Goal: Task Accomplishment & Management: Use online tool/utility

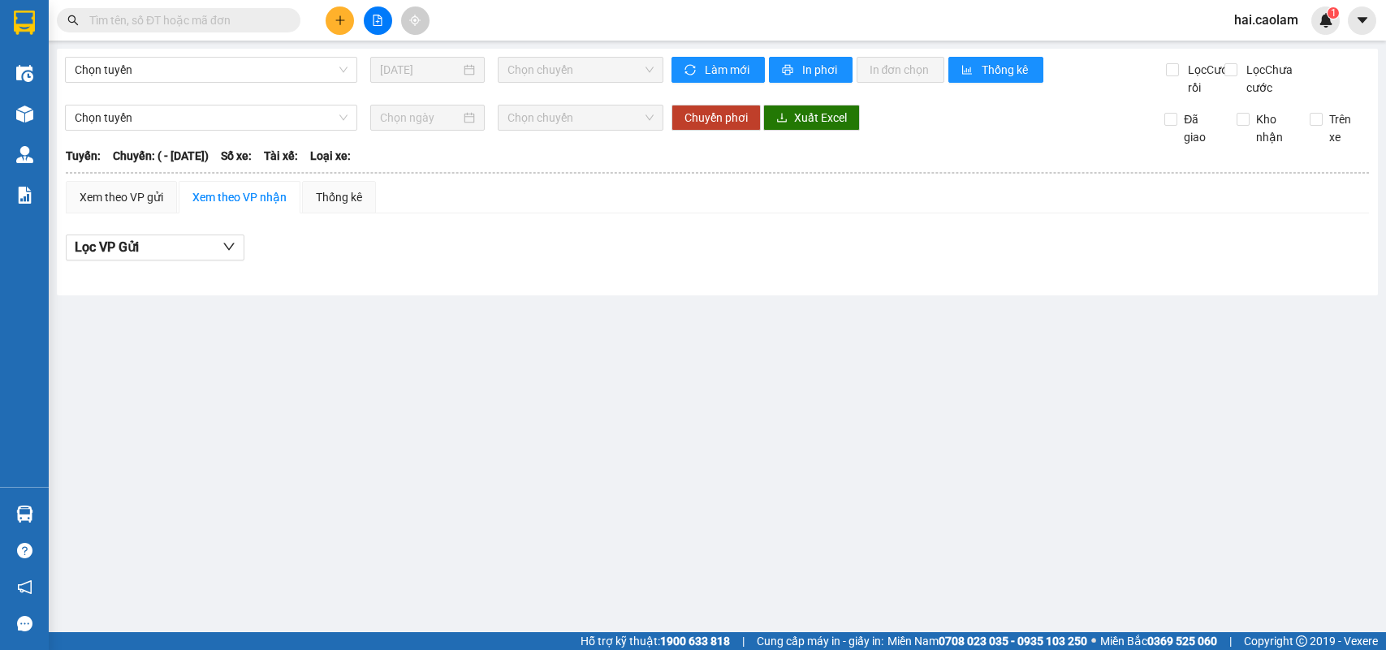
type input "[DATE]"
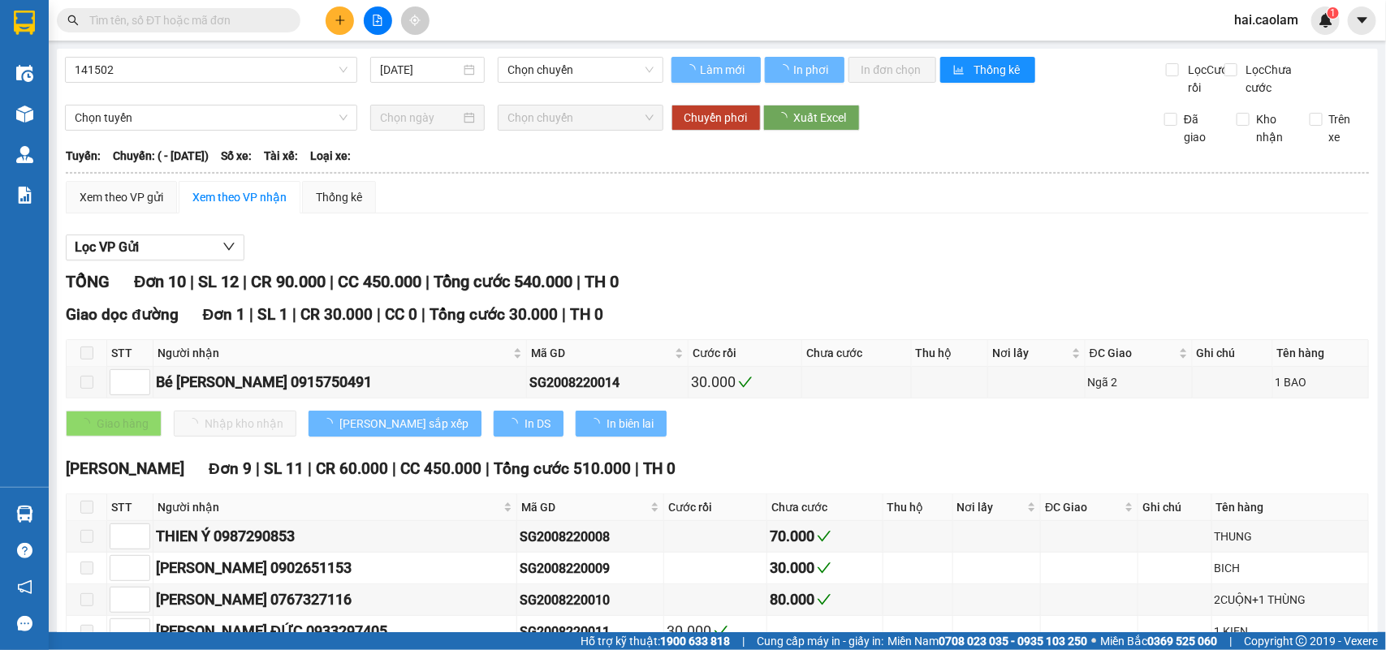
type input "[DATE]"
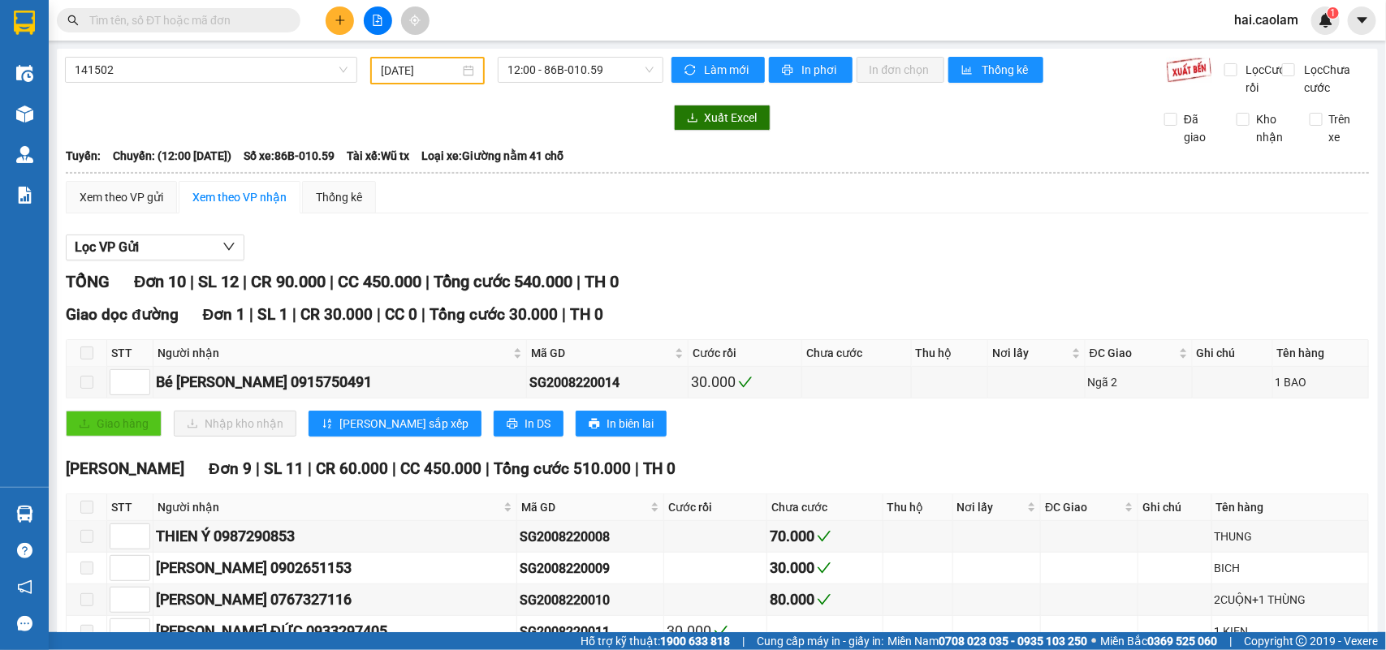
click at [241, 19] on input "text" at bounding box center [185, 20] width 192 height 18
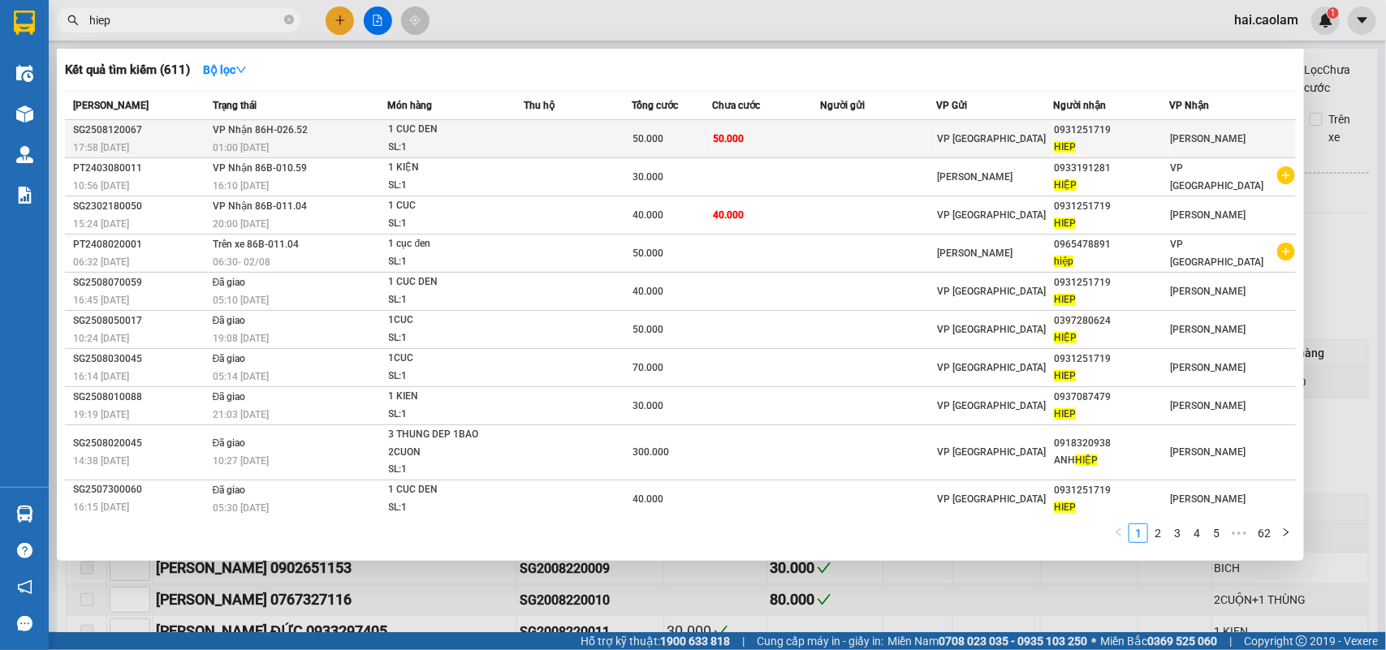
type input "hiep"
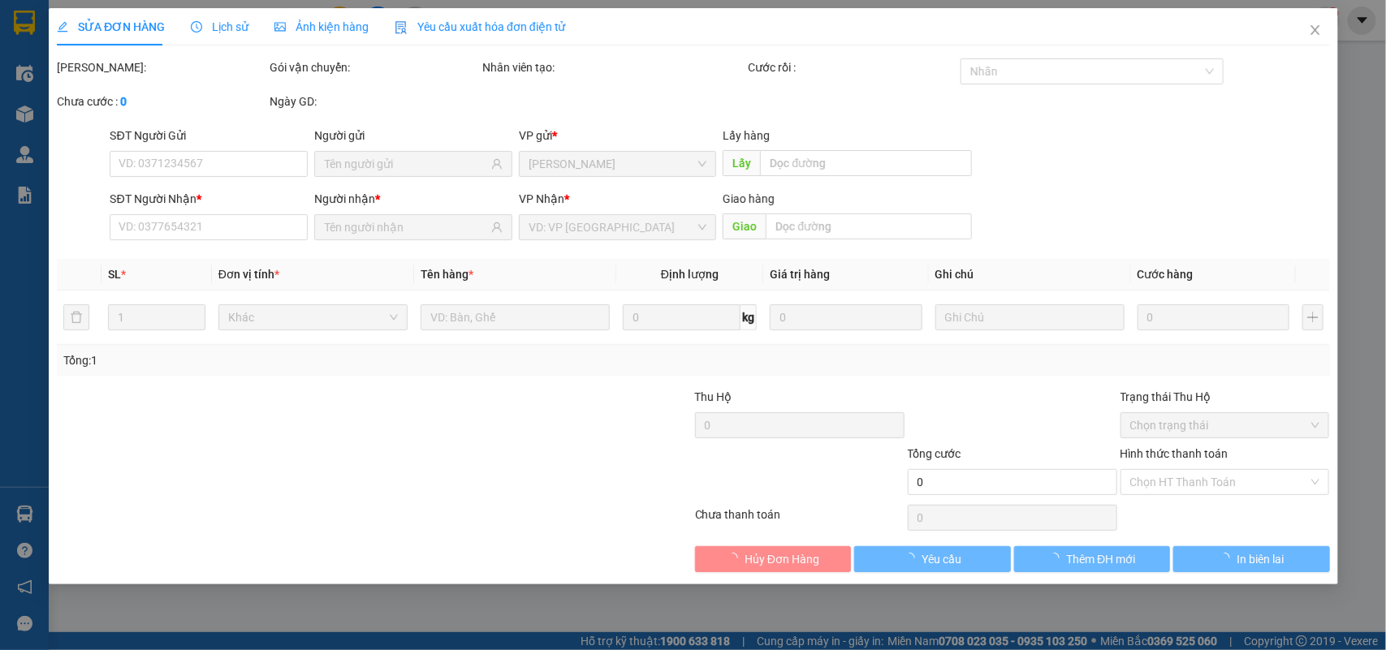
type input "0931251719"
type input "HIEP"
type input "50.000"
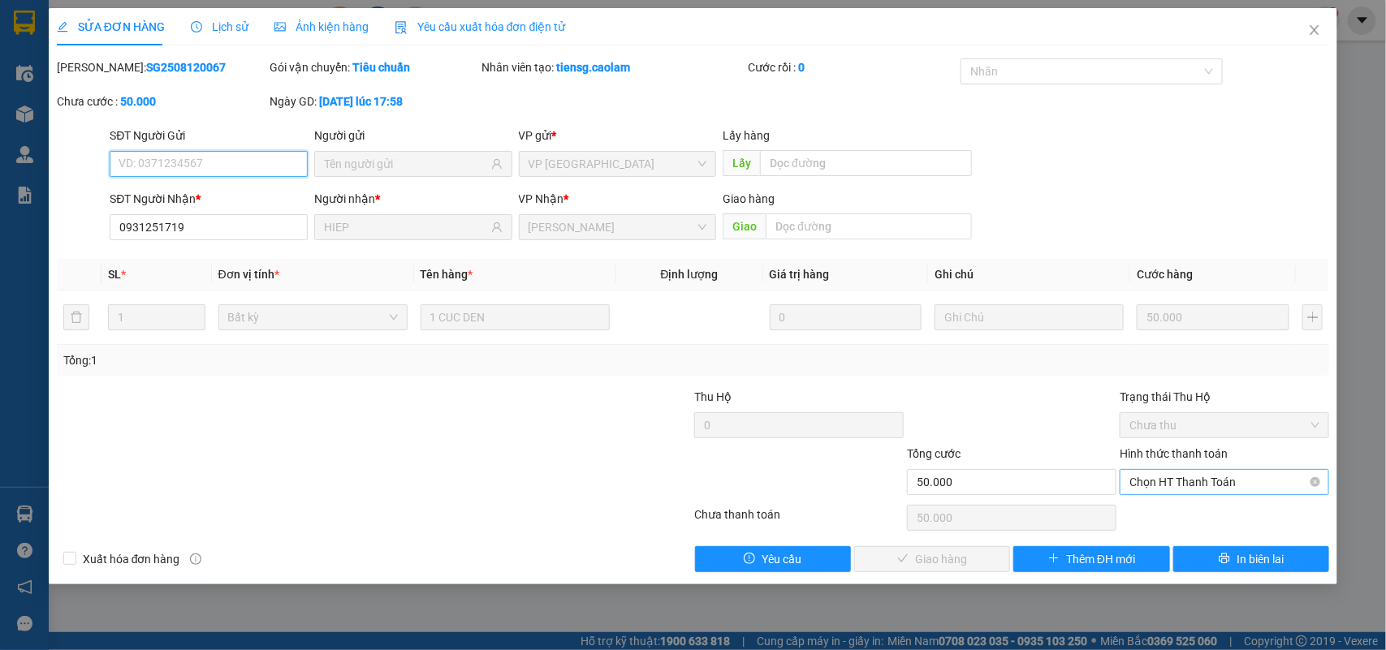
click at [1198, 486] on span "Chọn HT Thanh Toán" at bounding box center [1224, 482] width 190 height 24
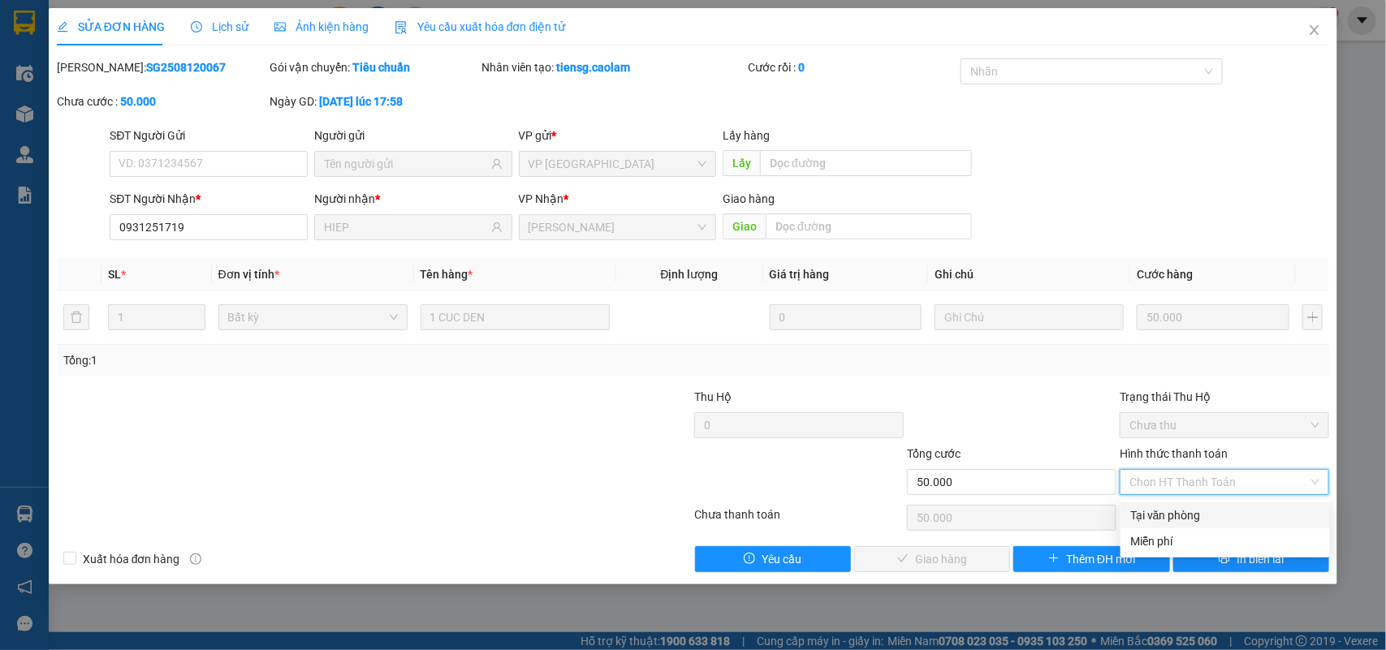
click at [1196, 510] on div "Tại văn phòng" at bounding box center [1225, 516] width 190 height 18
type input "0"
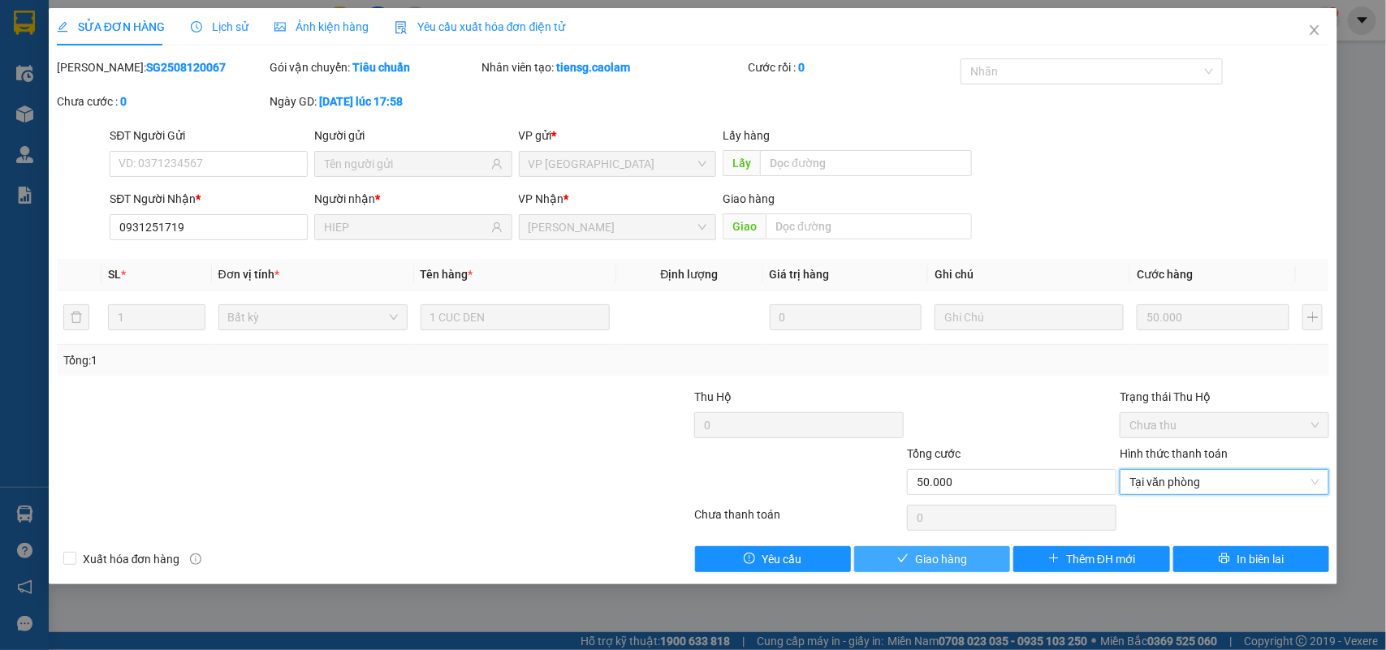
click at [942, 559] on span "Giao hàng" at bounding box center [941, 560] width 52 height 18
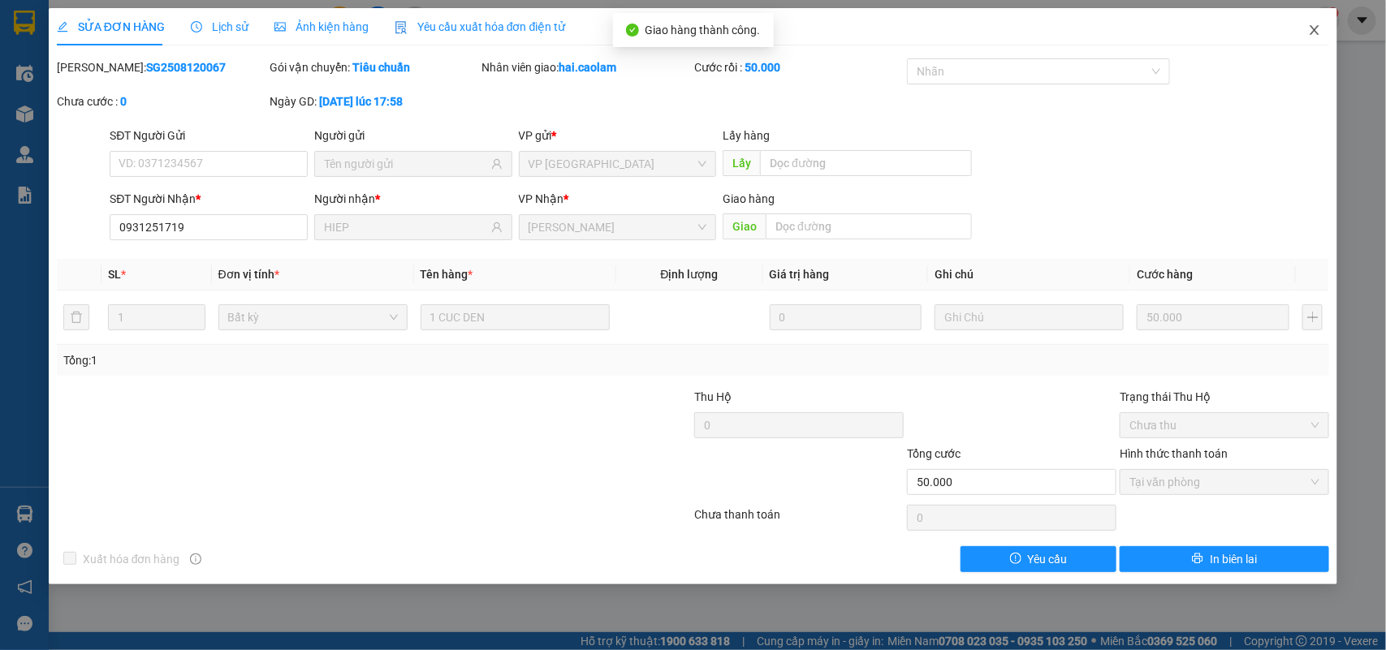
click at [1314, 32] on icon "close" at bounding box center [1315, 30] width 9 height 10
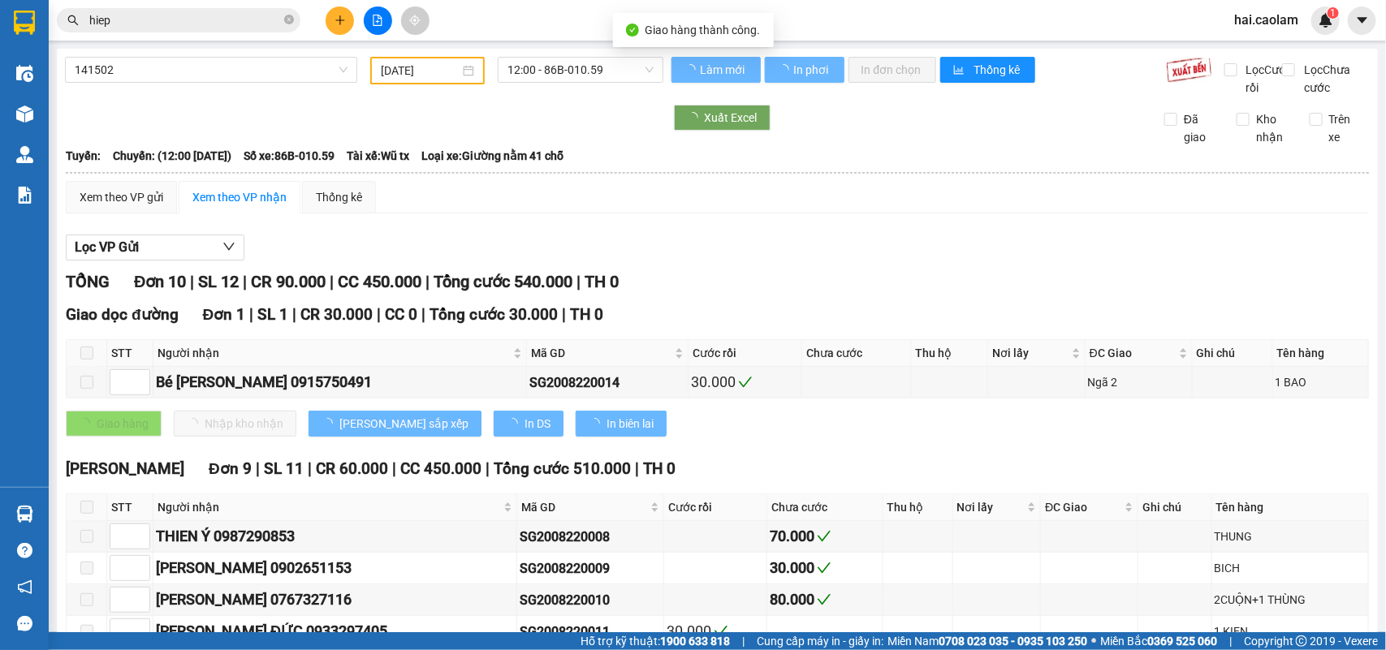
click at [183, 27] on input "hiep" at bounding box center [185, 20] width 192 height 18
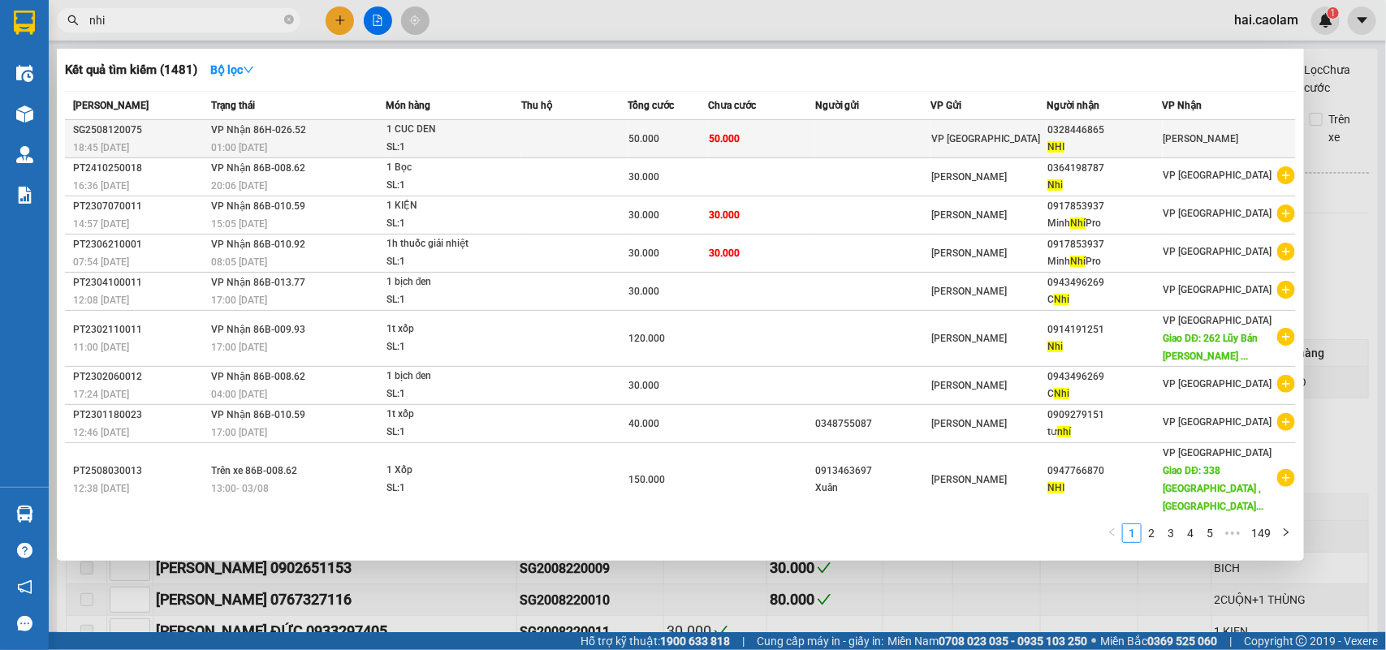
type input "nhi"
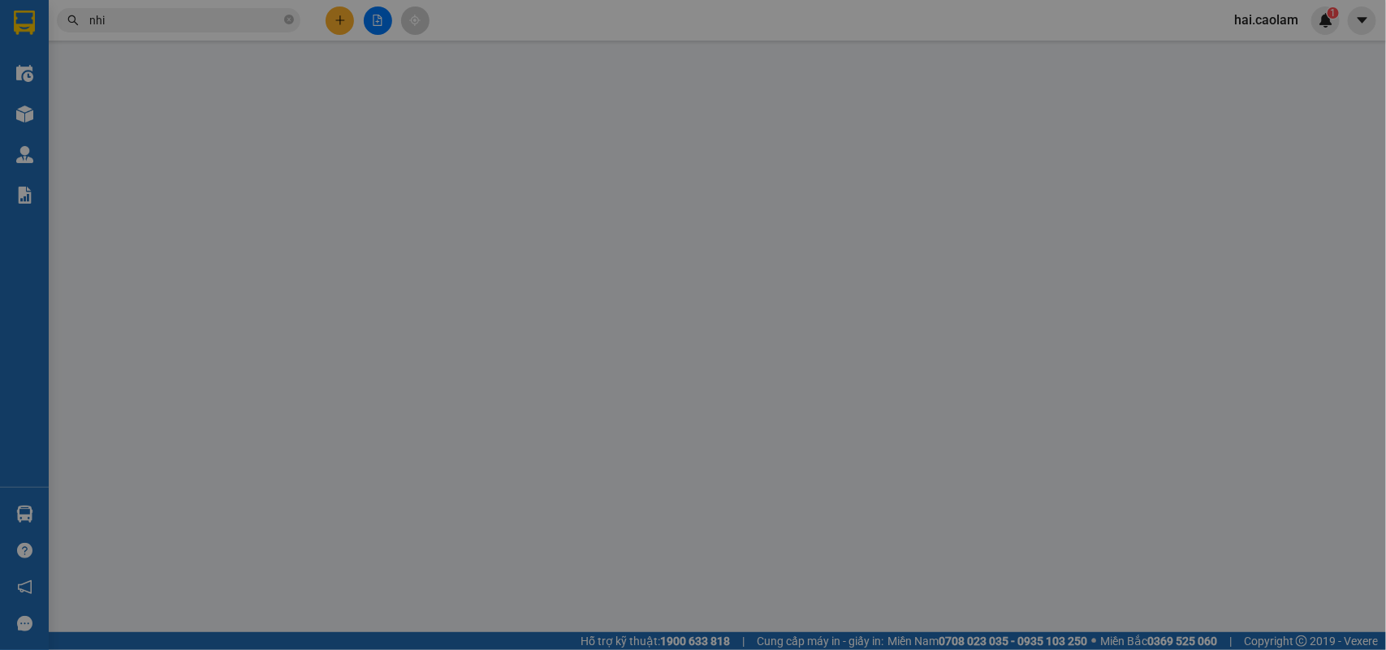
type input "0328446865"
type input "NHI"
type input "50.000"
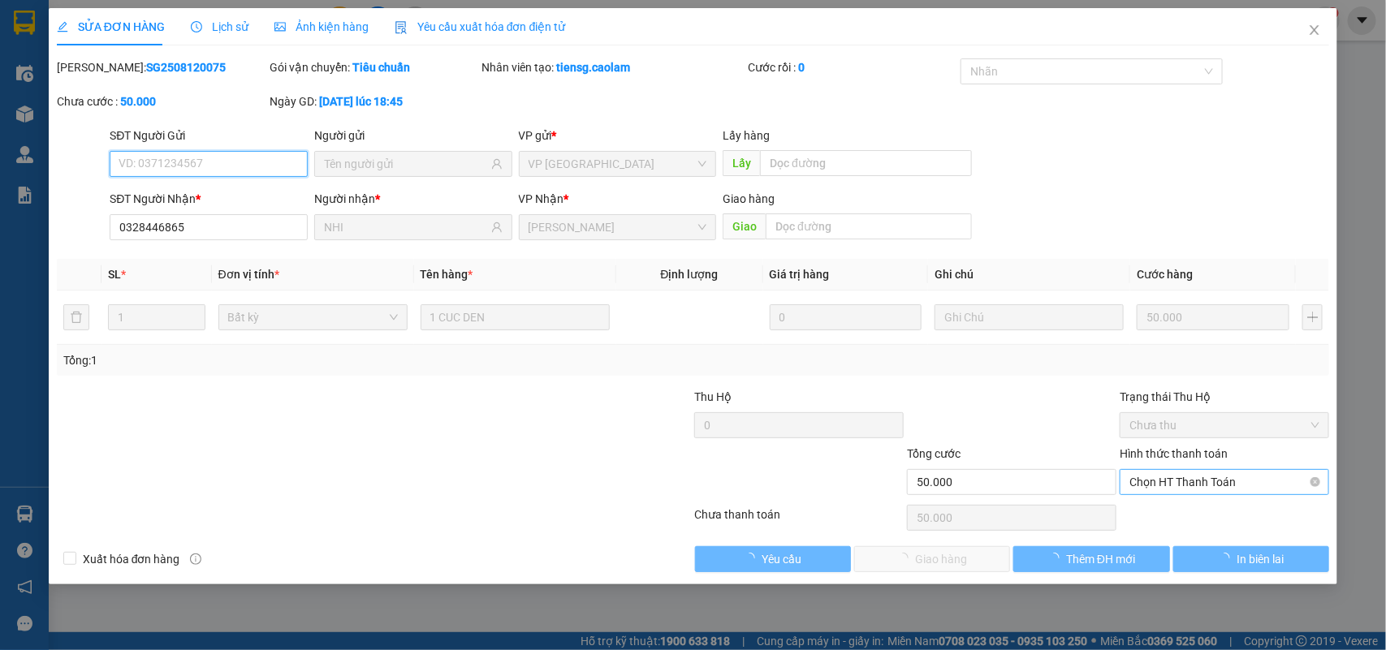
click at [1186, 480] on span "Chọn HT Thanh Toán" at bounding box center [1224, 482] width 190 height 24
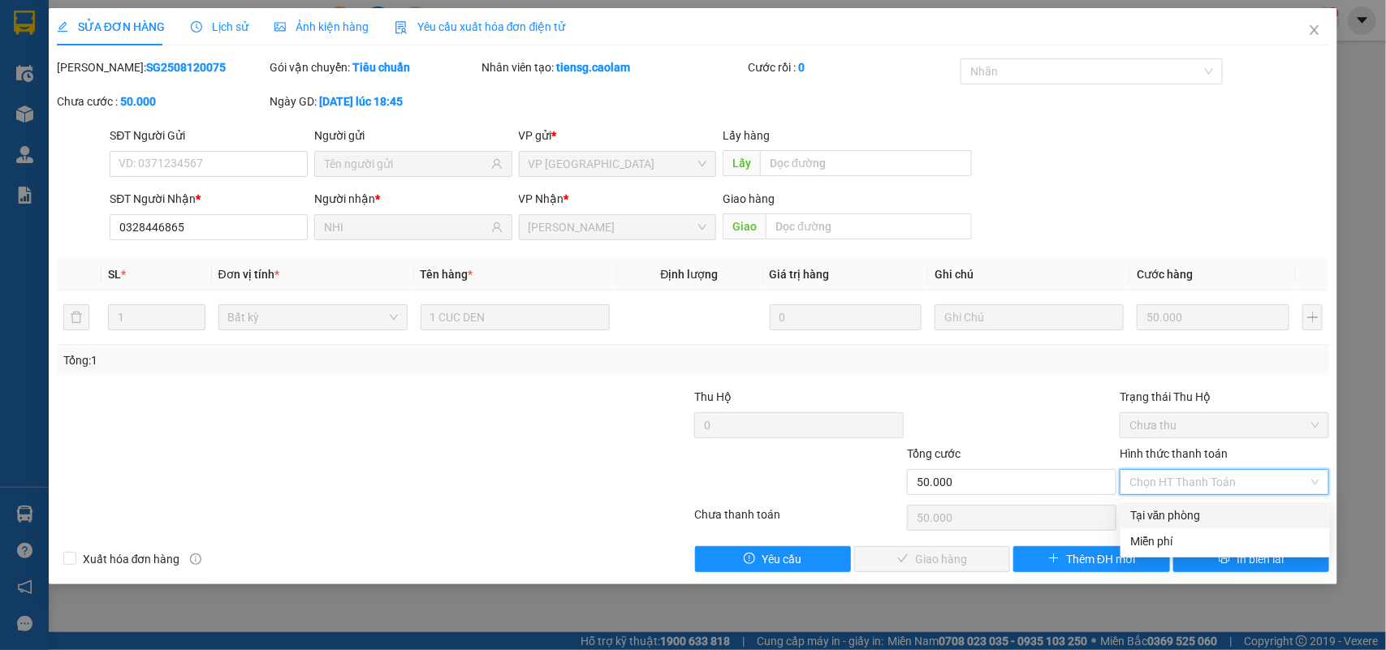
click at [1187, 507] on div "Tại văn phòng" at bounding box center [1225, 516] width 190 height 18
type input "0"
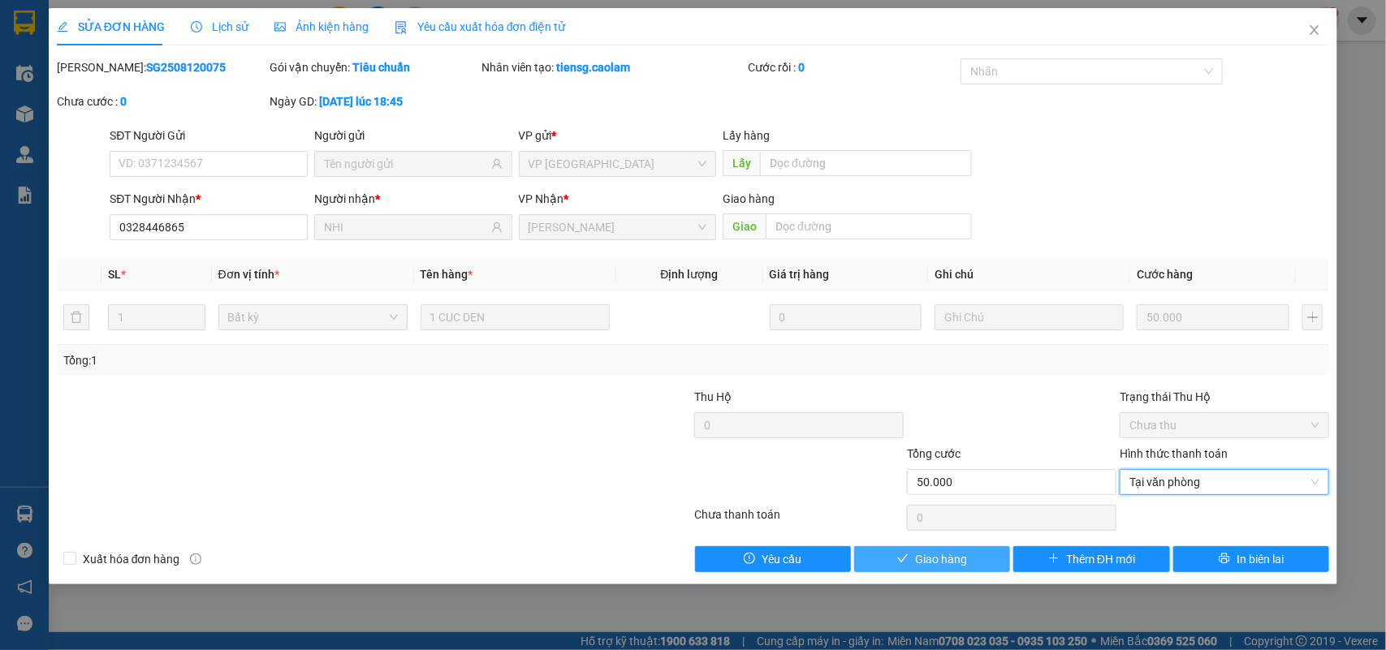
click at [922, 564] on span "Giao hàng" at bounding box center [941, 560] width 52 height 18
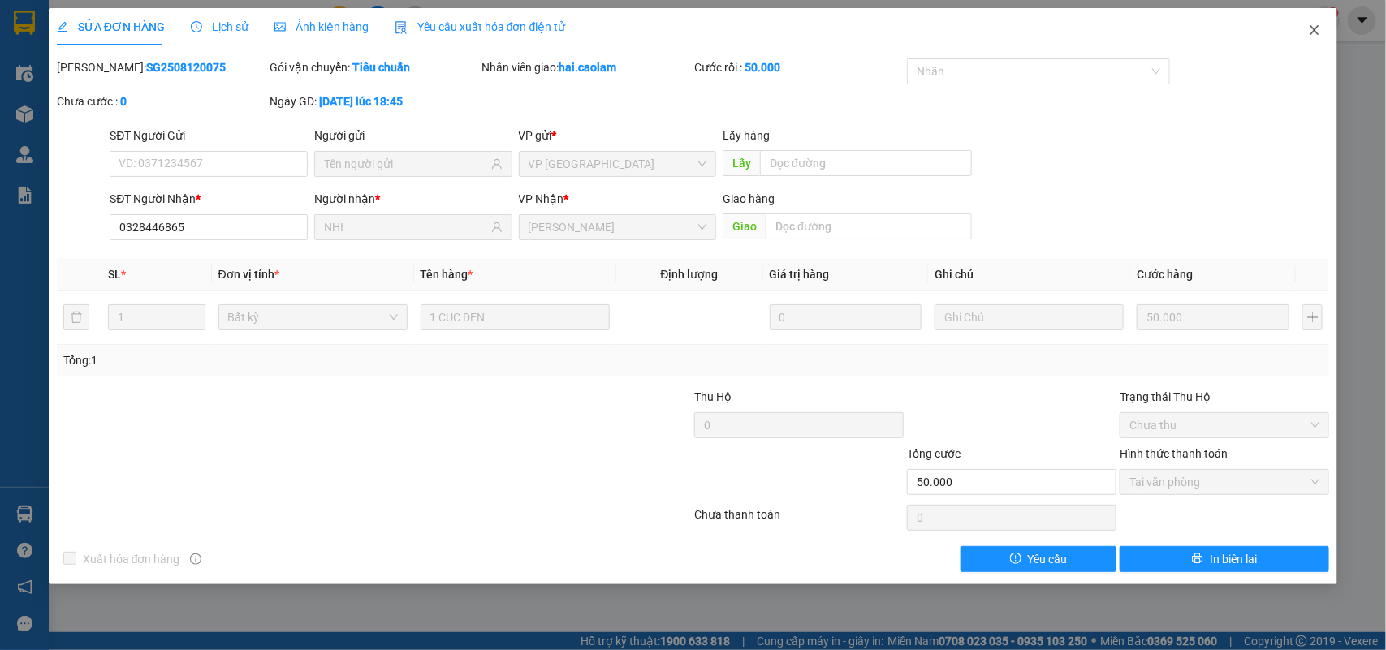
click at [1305, 42] on span "Close" at bounding box center [1314, 30] width 45 height 45
